Goal: Task Accomplishment & Management: Use online tool/utility

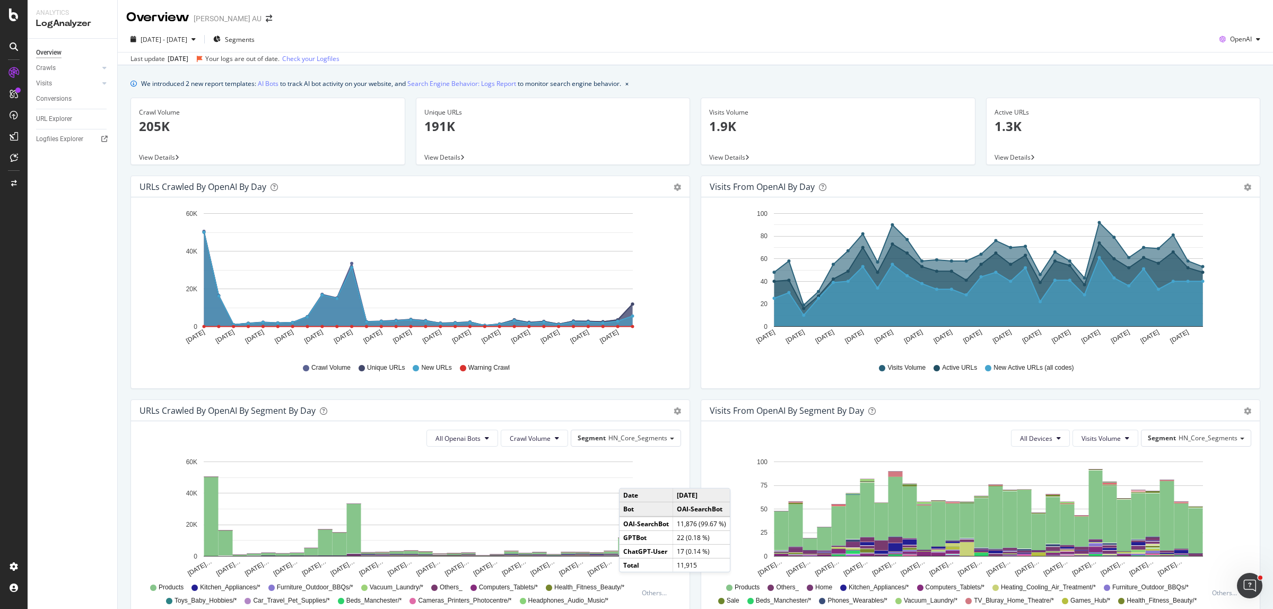
click at [18, 2] on div at bounding box center [13, 183] width 25 height 17
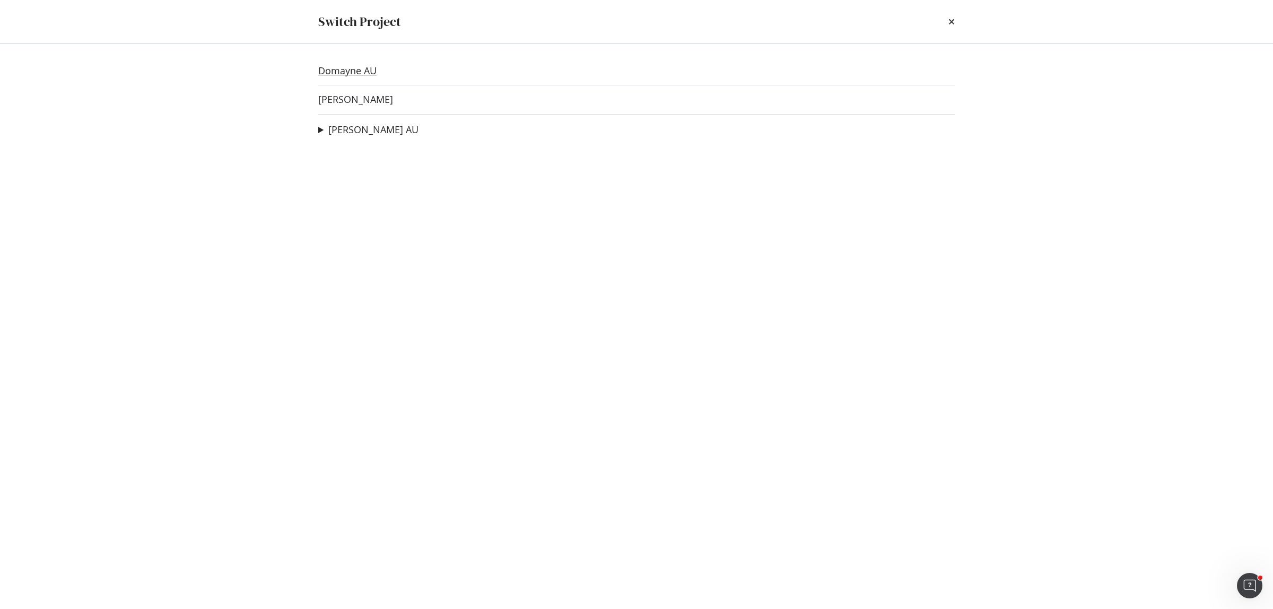
click at [336, 2] on link "Domayne AU" at bounding box center [347, 70] width 58 height 11
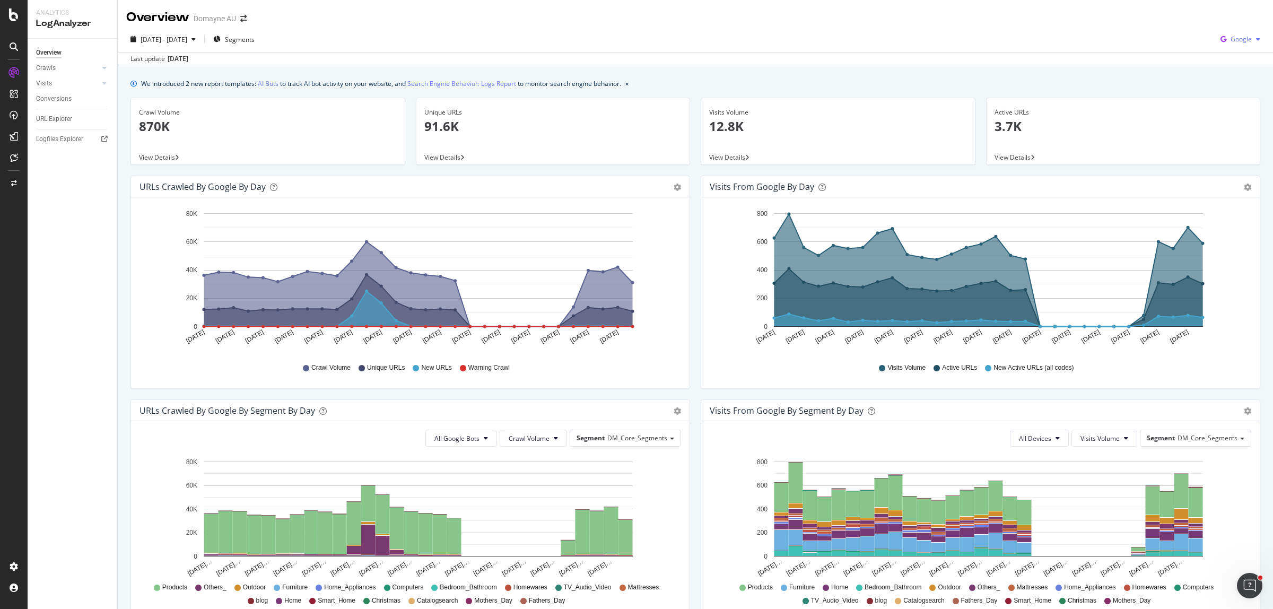
click at [348, 2] on span "Google" at bounding box center [1241, 38] width 21 height 9
click at [348, 2] on span "Bing" at bounding box center [1239, 80] width 39 height 10
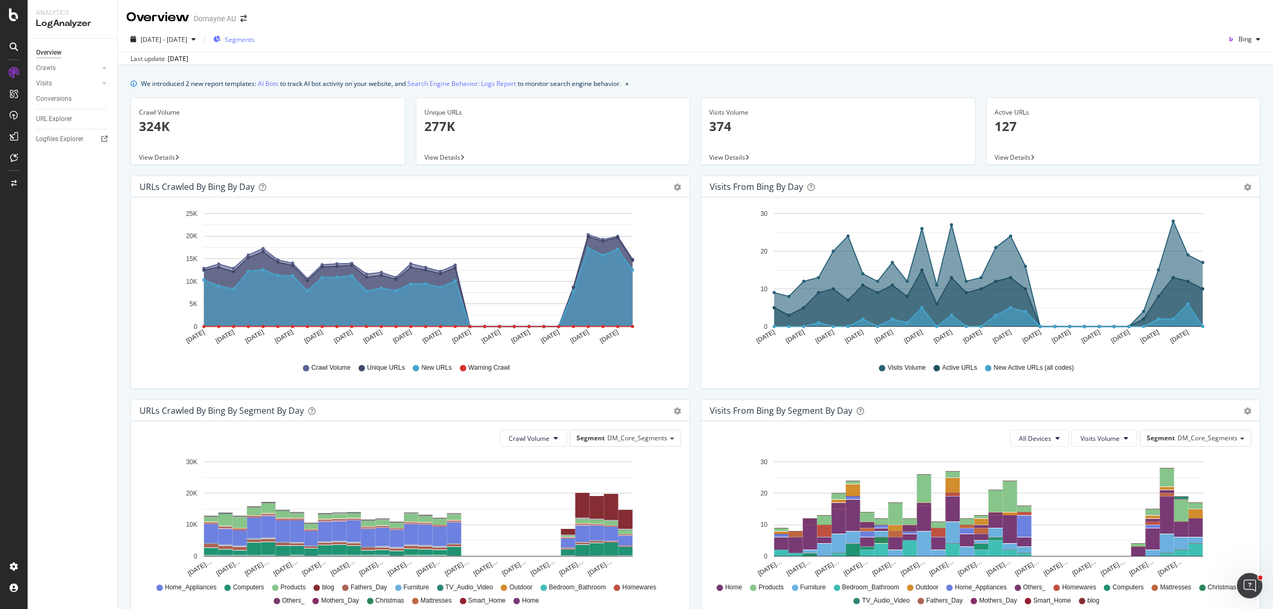
click at [255, 2] on span "Segments" at bounding box center [240, 39] width 30 height 9
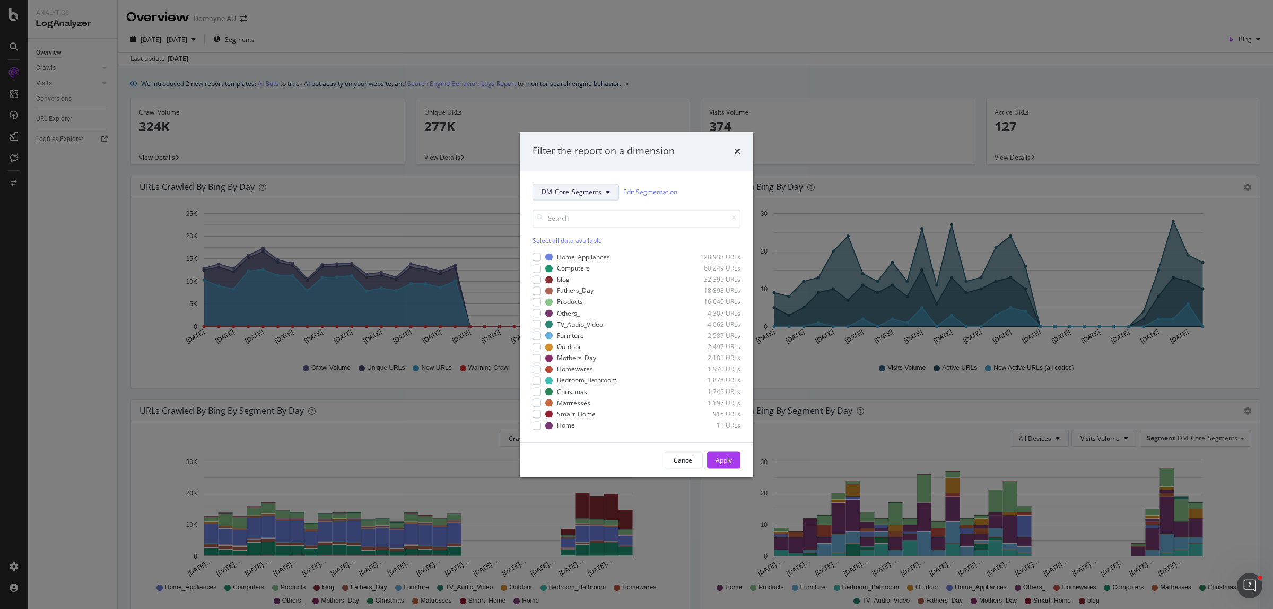
click at [348, 2] on span "DM_Core_Segments" at bounding box center [572, 192] width 60 height 9
click at [348, 2] on button "DM_Core_Segments" at bounding box center [576, 192] width 86 height 17
click at [348, 2] on icon "times" at bounding box center [737, 151] width 6 height 8
